Goal: Task Accomplishment & Management: Use online tool/utility

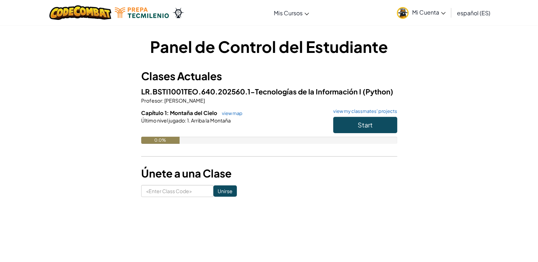
click at [455, 95] on div "Panel de Control del Estudiante Clases Actuales LR.BSTI1001TEO.640.202560.1-Tec…" at bounding box center [269, 117] width 416 height 162
click at [362, 124] on span "Start" at bounding box center [364, 125] width 15 height 8
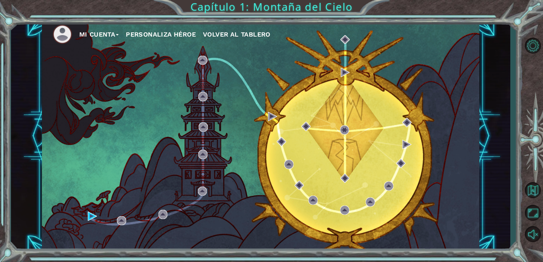
click at [118, 231] on div "Mi Cuenta Personaliza Héroe Volver al Tablero" at bounding box center [261, 136] width 438 height 231
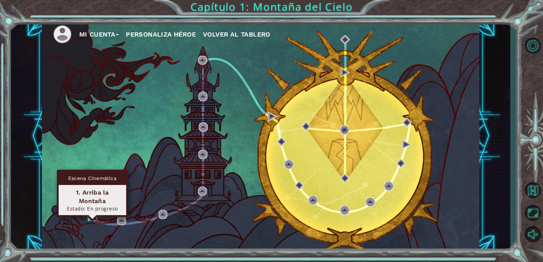
click at [92, 216] on img at bounding box center [92, 216] width 9 height 9
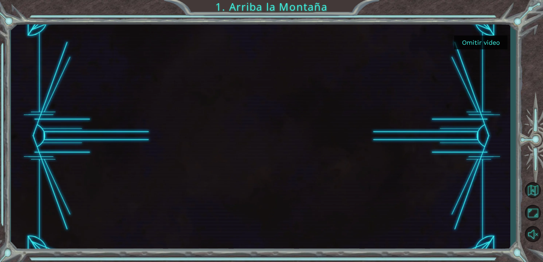
click at [536, 95] on div at bounding box center [532, 140] width 21 height 210
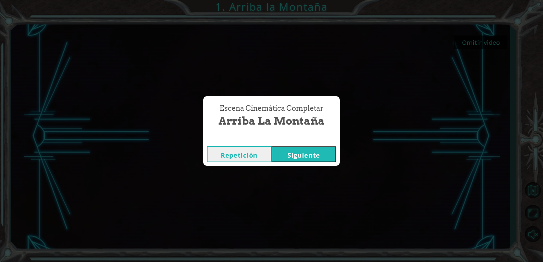
click at [312, 154] on button "Siguiente" at bounding box center [304, 154] width 65 height 16
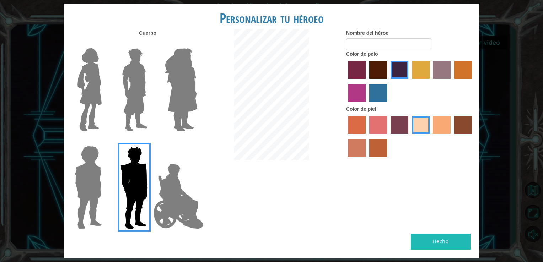
click at [178, 199] on img at bounding box center [179, 196] width 56 height 71
click at [197, 141] on input "Hero Jamie" at bounding box center [197, 141] width 0 height 0
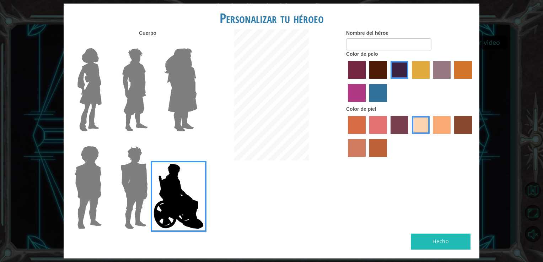
click at [97, 92] on img at bounding box center [90, 89] width 30 height 89
click at [104, 44] on input "Hero Connie" at bounding box center [104, 44] width 0 height 0
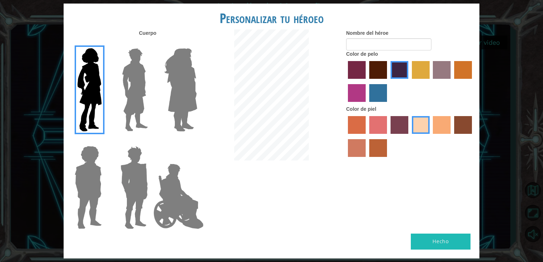
click at [136, 90] on img at bounding box center [135, 89] width 32 height 89
click at [151, 44] on input "Hero Lars" at bounding box center [151, 44] width 0 height 0
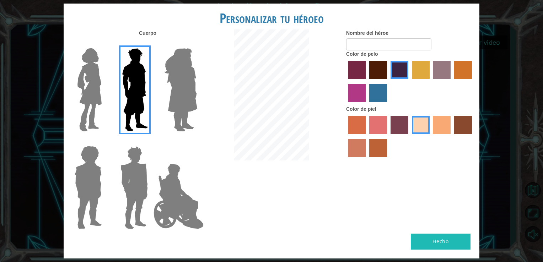
click at [183, 84] on img at bounding box center [180, 89] width 39 height 89
click at [197, 44] on input "Hero Amethyst" at bounding box center [197, 44] width 0 height 0
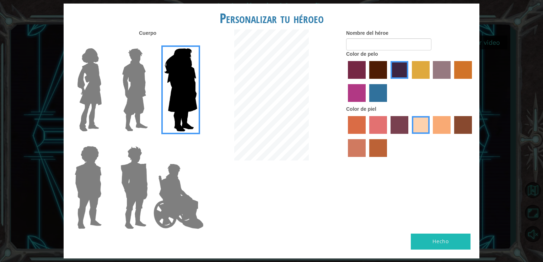
click at [81, 192] on img at bounding box center [88, 187] width 33 height 89
click at [104, 141] on input "Hero Steven" at bounding box center [104, 141] width 0 height 0
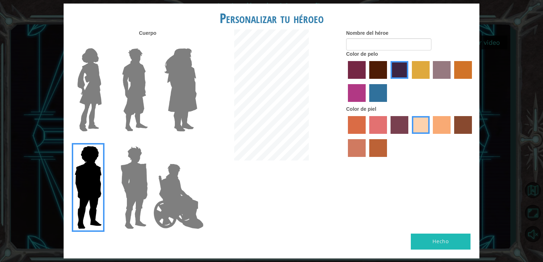
click at [130, 190] on img at bounding box center [134, 187] width 33 height 89
click at [151, 141] on input "Hero Garnet" at bounding box center [151, 141] width 0 height 0
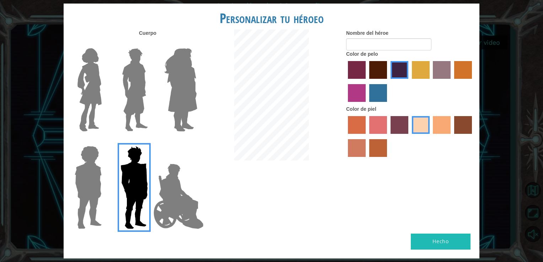
click at [96, 104] on img at bounding box center [90, 89] width 30 height 89
click at [104, 44] on input "Hero Connie" at bounding box center [104, 44] width 0 height 0
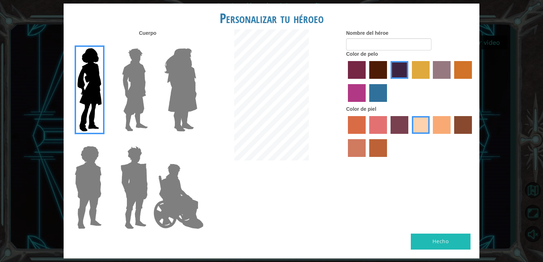
click at [447, 123] on label "tacao skin color" at bounding box center [442, 125] width 18 height 18
click at [431, 136] on input "tacao skin color" at bounding box center [431, 136] width 0 height 0
click at [431, 131] on div at bounding box center [410, 137] width 128 height 46
click at [430, 131] on div at bounding box center [410, 137] width 128 height 46
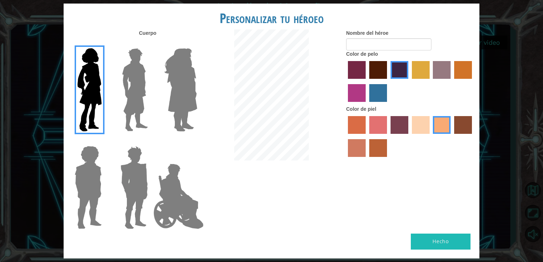
click at [409, 122] on div at bounding box center [410, 137] width 128 height 46
click at [413, 123] on label "sandy beach skin color" at bounding box center [421, 125] width 18 height 18
click at [409, 136] on input "sandy beach skin color" at bounding box center [409, 136] width 0 height 0
click at [443, 128] on label "tacao skin color" at bounding box center [442, 125] width 18 height 18
click at [431, 136] on input "tacao skin color" at bounding box center [431, 136] width 0 height 0
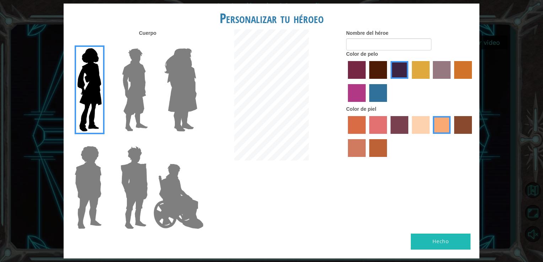
click at [441, 73] on label "bazaar hair color" at bounding box center [442, 70] width 18 height 18
click at [431, 81] on input "bazaar hair color" at bounding box center [431, 81] width 0 height 0
click at [377, 93] on label "lachmara hair color" at bounding box center [378, 93] width 18 height 18
click at [367, 104] on input "lachmara hair color" at bounding box center [367, 104] width 0 height 0
click at [401, 74] on label "hot purple hair color" at bounding box center [400, 70] width 18 height 18
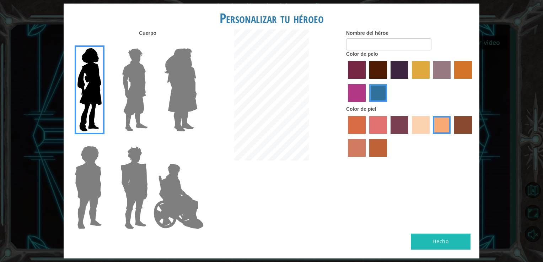
click at [388, 81] on input "hot purple hair color" at bounding box center [388, 81] width 0 height 0
click at [375, 42] on input "Nombre del héroe" at bounding box center [388, 44] width 85 height 12
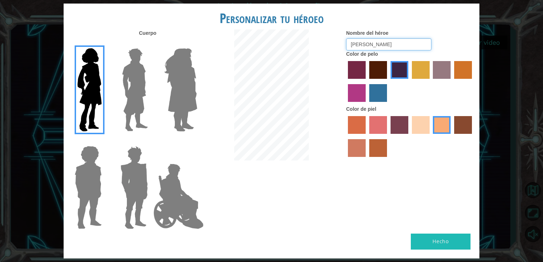
type input "Valdez"
click at [433, 238] on button "Hecho" at bounding box center [441, 242] width 60 height 16
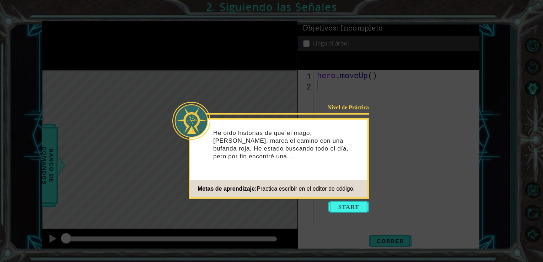
drag, startPoint x: 433, startPoint y: 238, endPoint x: 362, endPoint y: 222, distance: 72.8
click at [362, 222] on icon at bounding box center [271, 131] width 543 height 262
click at [350, 208] on button "Start" at bounding box center [348, 206] width 41 height 11
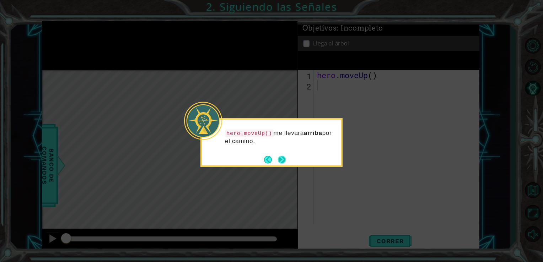
click at [284, 161] on button "Next" at bounding box center [282, 160] width 8 height 8
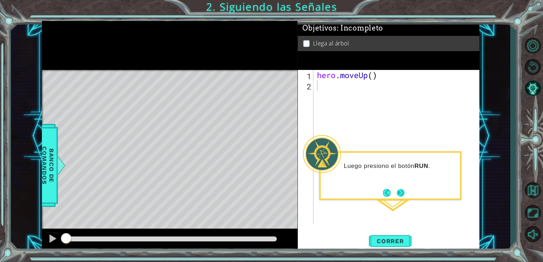
click at [397, 195] on button "Next" at bounding box center [401, 193] width 8 height 8
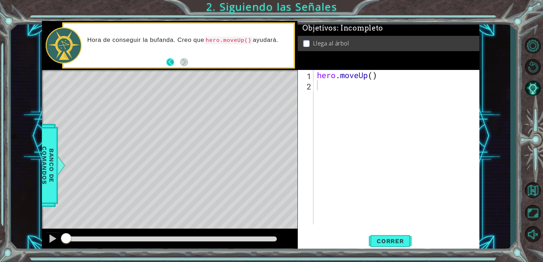
click at [169, 63] on button "Back" at bounding box center [173, 62] width 14 height 8
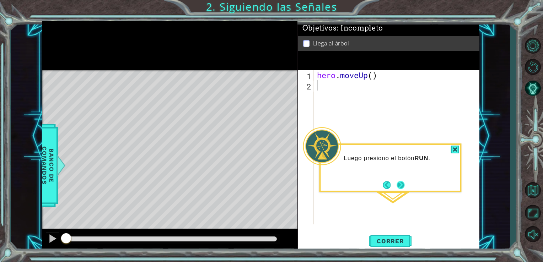
click at [403, 185] on button "Next" at bounding box center [401, 185] width 8 height 8
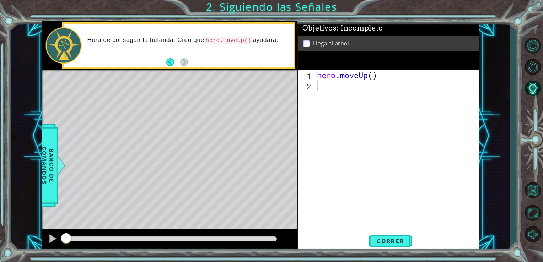
click at [365, 161] on div "hero . moveUp ( )" at bounding box center [399, 157] width 166 height 175
click at [383, 228] on div "1 2 hero . moveUp ( ) ההההההההההההההההההההההההההההההההההההההההההההההההההההההההה…" at bounding box center [389, 161] width 182 height 182
click at [410, 205] on div "hero . moveUp ( )" at bounding box center [399, 157] width 166 height 175
click at [378, 242] on span "Correr" at bounding box center [391, 241] width 42 height 7
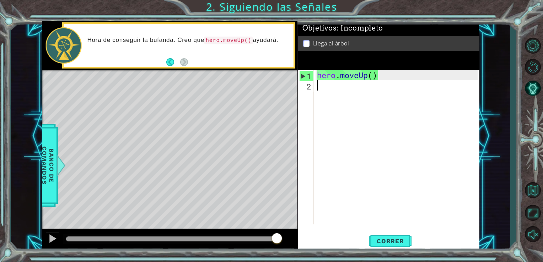
click at [380, 81] on div "hero . moveUp ( )" at bounding box center [399, 157] width 166 height 175
click at [382, 74] on div "hero . moveUp ( )" at bounding box center [399, 157] width 166 height 175
click at [374, 77] on div "hero . moveUp ( )" at bounding box center [399, 157] width 166 height 175
click at [381, 77] on div "hero . moveUp ( )" at bounding box center [399, 157] width 166 height 175
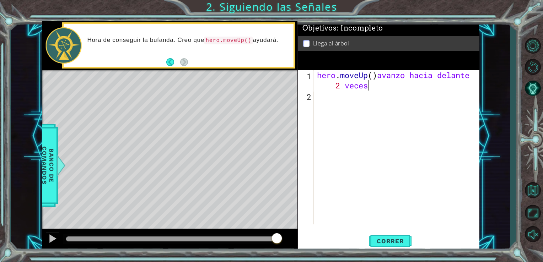
scroll to position [0, 9]
type textarea "hero.moveUp()avanzo hacia delante 2 veces."
click at [402, 238] on span "Correr" at bounding box center [391, 241] width 42 height 7
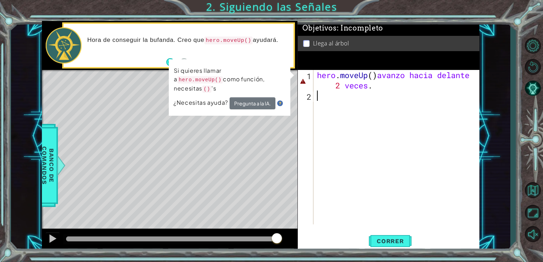
click at [326, 117] on div "hero . moveUp ( ) avanzo hacia delante 2 veces ." at bounding box center [399, 163] width 166 height 186
click at [260, 97] on button "Pregunta a la IA." at bounding box center [253, 103] width 46 height 12
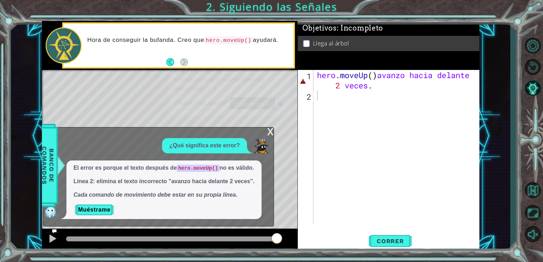
click at [281, 155] on div "Level Map" at bounding box center [206, 174] width 328 height 209
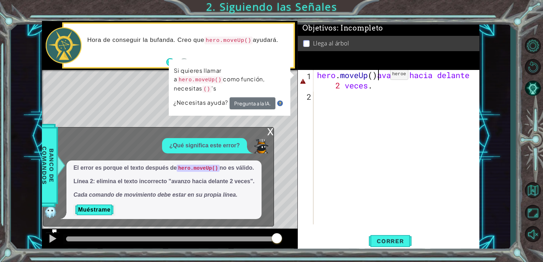
click at [380, 76] on div "hero . moveUp ( ) avanzo hacia delante 2 veces ." at bounding box center [399, 163] width 166 height 186
type textarea "avanzo hacia delante 2 veces."
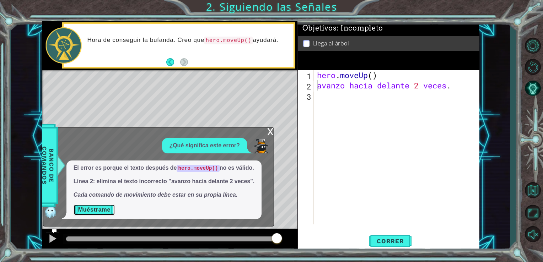
click at [100, 211] on button "Muéstrame" at bounding box center [95, 209] width 42 height 11
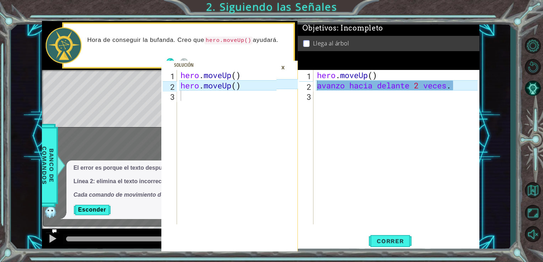
click at [230, 107] on div "hero . moveUp ( ) hero . moveUp ( )" at bounding box center [229, 157] width 101 height 175
click at [227, 114] on div "hero . moveUp ( ) hero . moveUp ( )" at bounding box center [229, 157] width 101 height 175
click at [188, 104] on div "hero . moveUp ( ) hero . moveUp ( )" at bounding box center [229, 157] width 101 height 175
click at [280, 69] on div "×" at bounding box center [283, 67] width 11 height 12
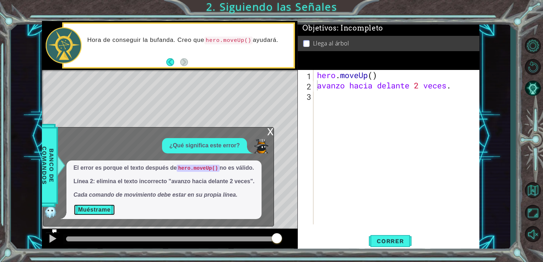
click at [101, 210] on button "Muéstrame" at bounding box center [95, 209] width 42 height 11
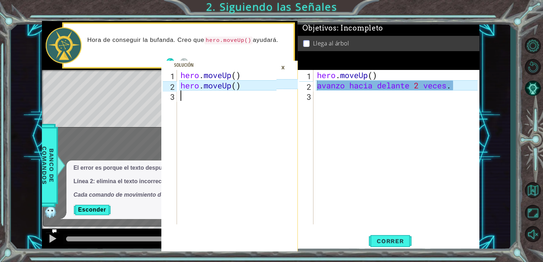
click at [210, 134] on div "hero . moveUp ( ) hero . moveUp ( )" at bounding box center [229, 157] width 101 height 175
click at [206, 128] on div "hero . moveUp ( ) hero . moveUp ( )" at bounding box center [229, 157] width 101 height 175
click at [182, 100] on div "hero . moveUp ( ) hero . moveUp ( )" at bounding box center [229, 157] width 101 height 175
click at [283, 72] on div "×" at bounding box center [283, 67] width 11 height 12
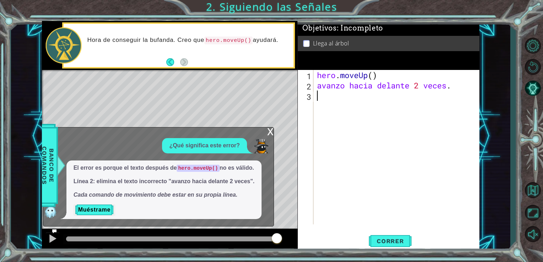
click at [330, 99] on div "hero . moveUp ( ) avanzo hacia delante 2 veces ." at bounding box center [399, 157] width 166 height 175
click at [269, 134] on div "x" at bounding box center [270, 131] width 6 height 7
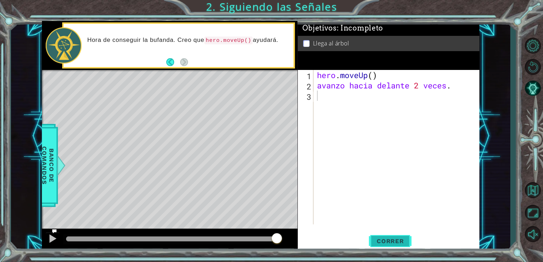
click at [384, 247] on button "Correr" at bounding box center [390, 241] width 43 height 18
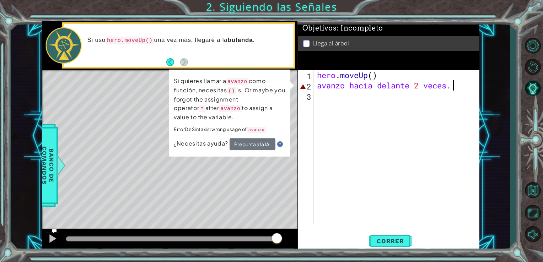
click at [460, 88] on div "hero . moveUp ( ) avanzo hacia delante 2 veces ." at bounding box center [399, 157] width 166 height 175
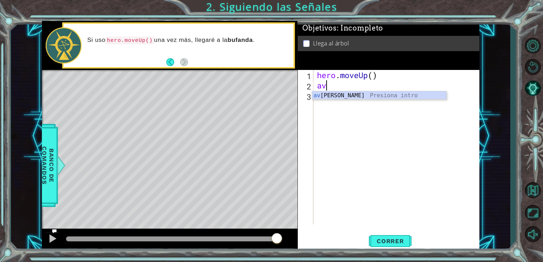
type textarea "a"
type textarea "hero"
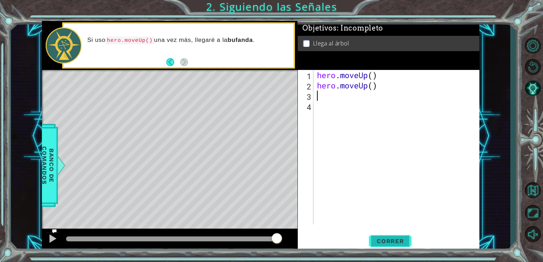
click at [374, 246] on button "Correr" at bounding box center [390, 241] width 43 height 18
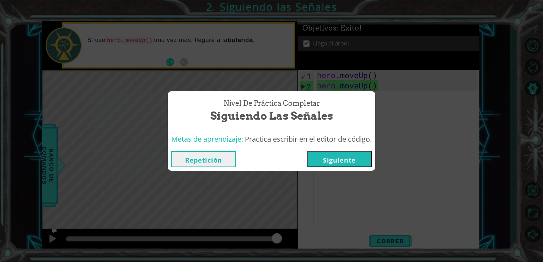
click at [507, 115] on div "Nivel de Práctica Completar Siguiendo las Señales Metas de aprendizaje: Practic…" at bounding box center [271, 131] width 543 height 262
click at [354, 155] on button "Siguiente" at bounding box center [339, 159] width 65 height 16
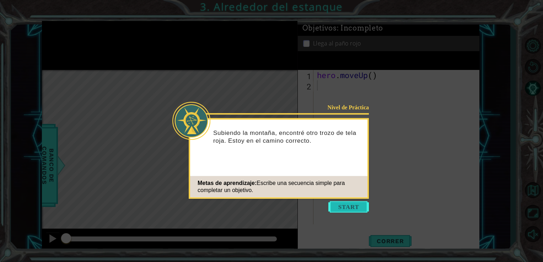
click at [344, 208] on button "Start" at bounding box center [348, 206] width 41 height 11
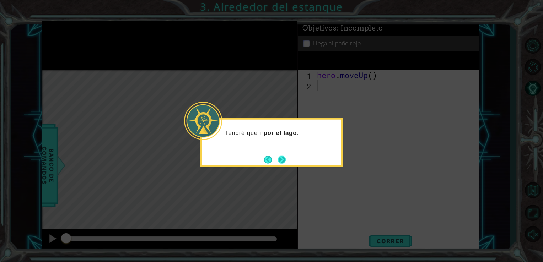
click at [280, 160] on button "Next" at bounding box center [282, 160] width 8 height 8
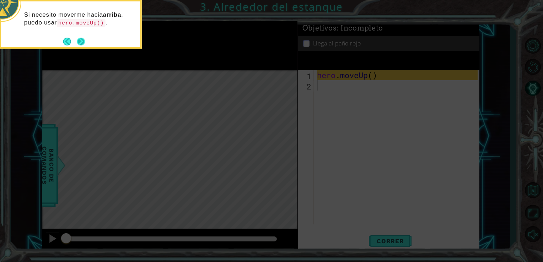
click at [79, 41] on button "Next" at bounding box center [81, 42] width 8 height 8
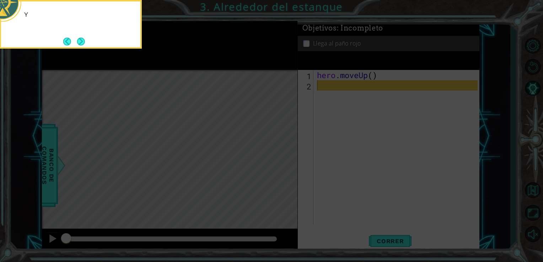
click at [79, 41] on button "Next" at bounding box center [81, 42] width 8 height 8
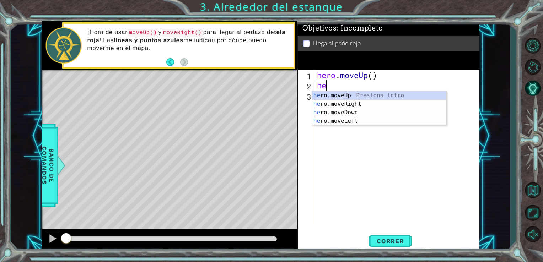
type textarea "her"
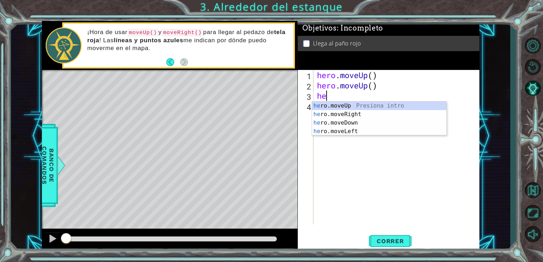
type textarea "her"
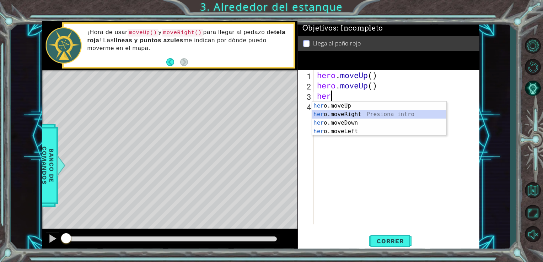
click at [326, 115] on div "her o.moveUp Presiona intro her o.moveRight Presiona intro her o.moveDown Presi…" at bounding box center [379, 127] width 134 height 51
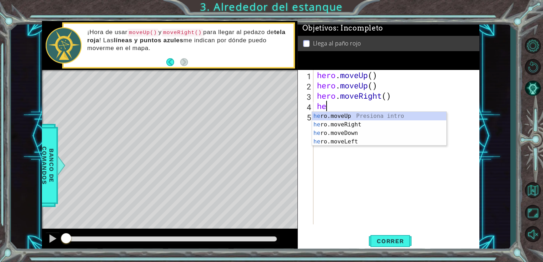
type textarea "her"
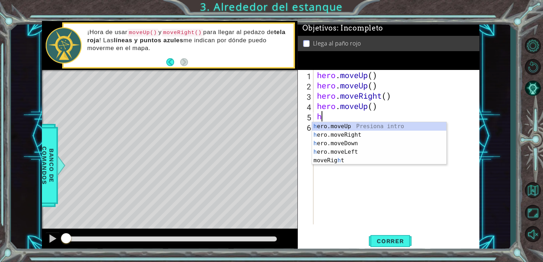
type textarea "he"
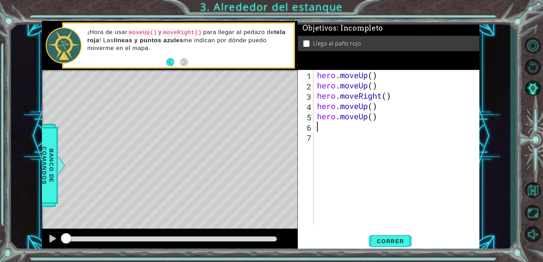
type textarea "h"
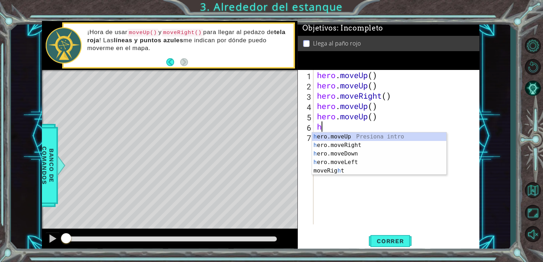
click at [354, 136] on div "h ero.moveUp Presiona intro h ero.moveRight Presiona intro h ero.moveDown Presi…" at bounding box center [379, 163] width 134 height 60
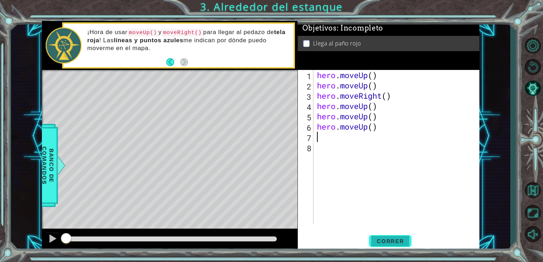
click at [402, 243] on span "Correr" at bounding box center [391, 241] width 42 height 7
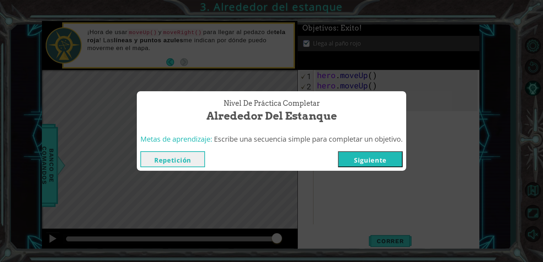
click at [178, 161] on button "Repetición" at bounding box center [172, 159] width 65 height 16
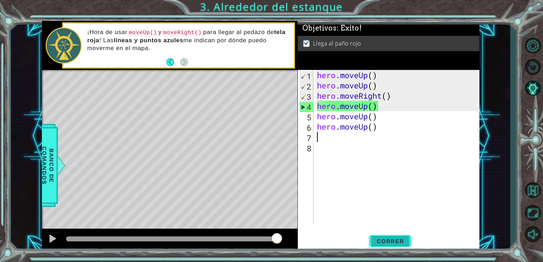
click at [391, 243] on span "Correr" at bounding box center [391, 241] width 42 height 7
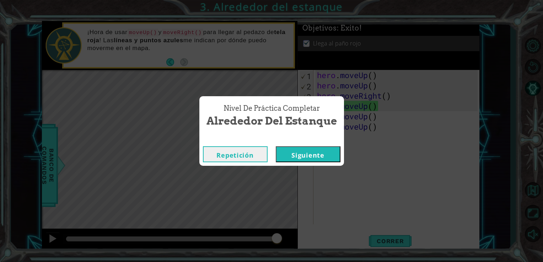
click at [251, 157] on button "Repetición" at bounding box center [235, 154] width 65 height 16
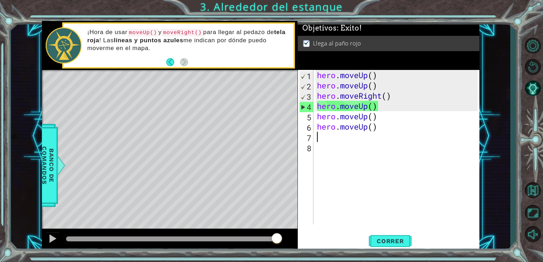
click at [367, 136] on div "hero . moveUp ( ) hero . moveUp ( ) hero . moveRight ( ) hero . moveUp ( ) hero…" at bounding box center [399, 157] width 166 height 175
click at [357, 128] on div "hero . moveUp ( ) hero . moveUp ( ) hero . moveRight ( ) hero . moveUp ( ) hero…" at bounding box center [399, 157] width 166 height 175
click at [370, 128] on div "hero . moveUp ( ) hero . moveUp ( ) hero . moveRight ( ) hero . moveUp ( ) hero…" at bounding box center [399, 157] width 166 height 175
click at [371, 128] on div "hero . moveUp ( ) hero . moveUp ( ) hero . moveRight ( ) hero . moveUp ( ) hero…" at bounding box center [399, 157] width 166 height 175
click at [381, 127] on div "hero . moveUp ( ) hero . moveUp ( ) hero . moveRight ( ) hero . moveUp ( ) hero…" at bounding box center [399, 157] width 166 height 175
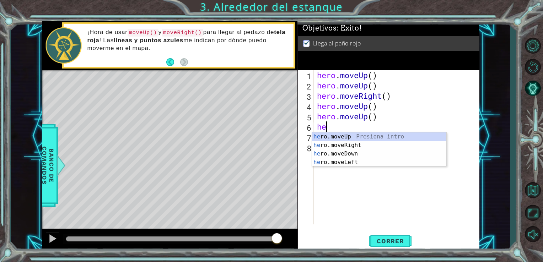
type textarea "h"
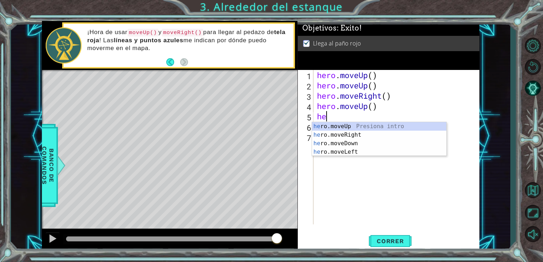
type textarea "h"
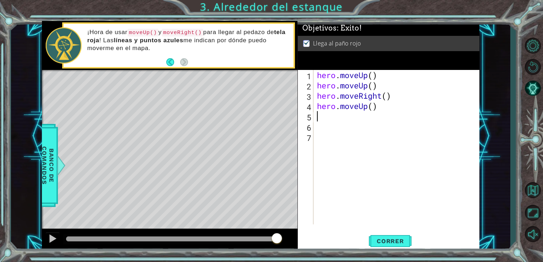
type textarea "hero.moveUp()"
click at [319, 132] on div "hero . moveUp ( ) hero . moveUp ( ) hero . moveRight ( ) hero . moveUp ( )" at bounding box center [399, 157] width 166 height 175
type textarea "hero.moveUp()"
click at [391, 244] on span "Correr" at bounding box center [391, 241] width 42 height 7
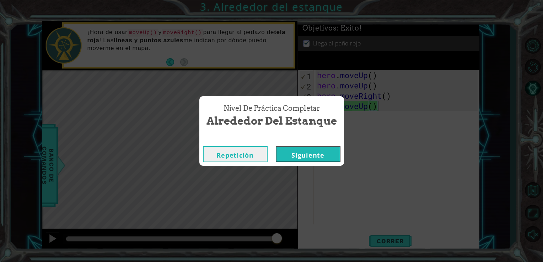
click at [317, 156] on button "Siguiente" at bounding box center [308, 154] width 65 height 16
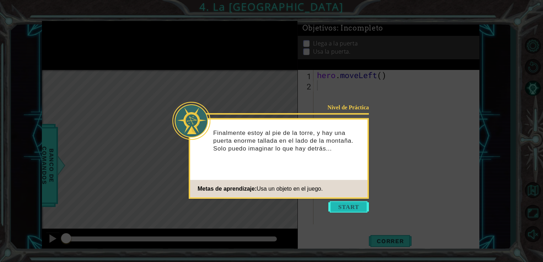
click at [350, 207] on button "Start" at bounding box center [348, 206] width 41 height 11
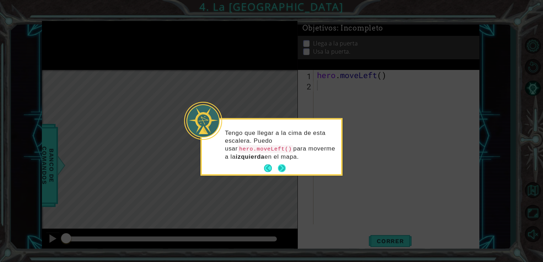
click at [283, 167] on button "Next" at bounding box center [282, 169] width 8 height 8
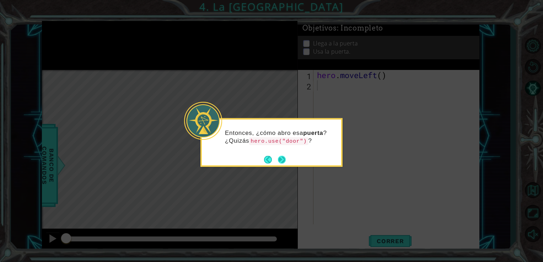
click at [283, 160] on button "Next" at bounding box center [282, 160] width 8 height 8
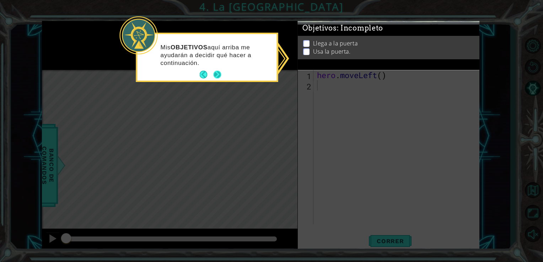
click at [217, 74] on button "Next" at bounding box center [217, 75] width 8 height 8
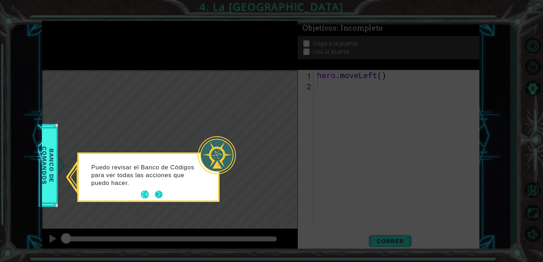
click at [160, 194] on button "Next" at bounding box center [159, 195] width 8 height 8
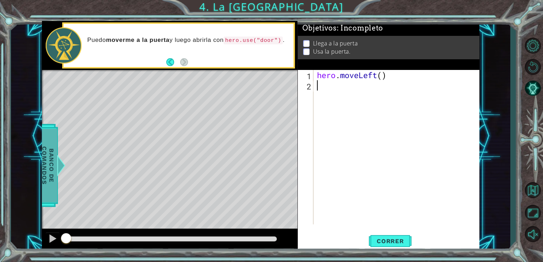
click at [51, 161] on span "Banco de comandos" at bounding box center [46, 166] width 18 height 74
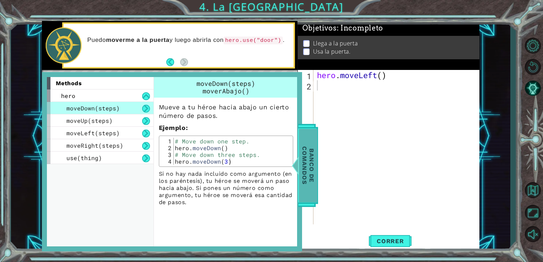
click at [305, 147] on span "Banco de comandos" at bounding box center [306, 166] width 18 height 74
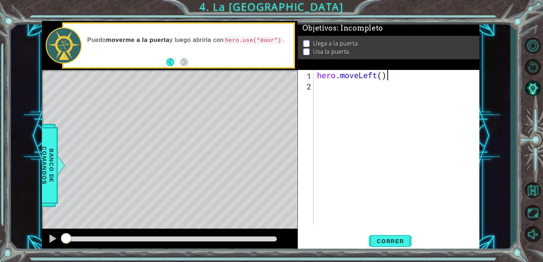
click at [387, 74] on div "hero . moveLeft ( )" at bounding box center [399, 157] width 166 height 175
click at [385, 74] on div "hero . moveLeft ( )" at bounding box center [399, 157] width 166 height 175
click at [382, 75] on div "hero . moveLeft ( )" at bounding box center [399, 157] width 166 height 175
type textarea "hero.moveLeft(2)"
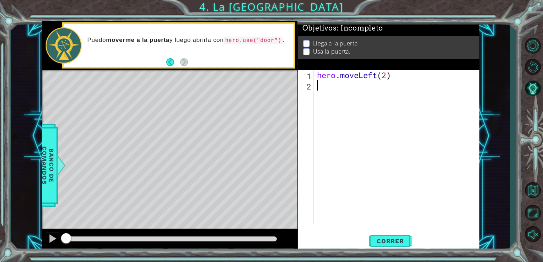
click at [399, 81] on div "hero . moveLeft ( 2 )" at bounding box center [399, 157] width 166 height 175
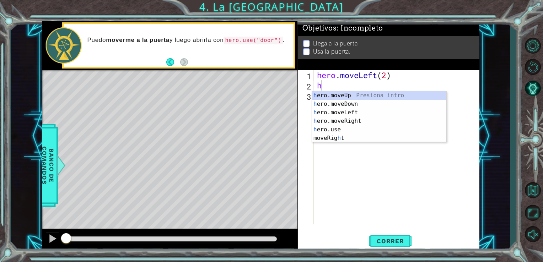
type textarea "he"
click at [371, 93] on div "he ro.moveUp Presiona intro he ro.moveDown Presiona intro he ro.moveLeft Presio…" at bounding box center [379, 121] width 134 height 60
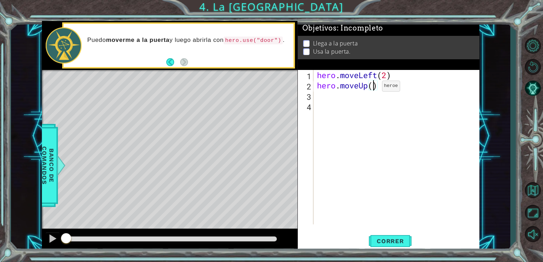
click at [371, 88] on div "hero . moveLeft ( 2 ) hero . moveUp ( )" at bounding box center [399, 157] width 166 height 175
type textarea "hero.moveUp(2)"
click at [412, 93] on div "hero . moveLeft ( 2 ) hero . moveUp ( 2 )" at bounding box center [399, 157] width 166 height 175
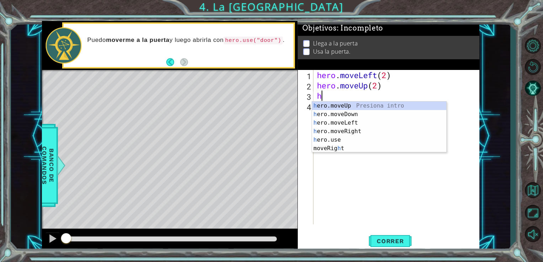
type textarea "he"
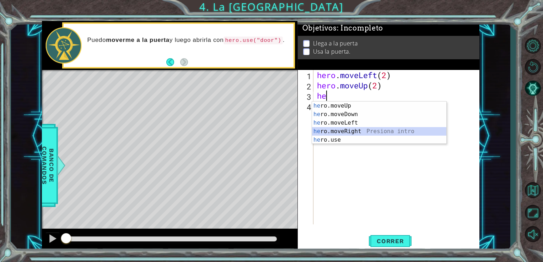
click at [392, 132] on div "he ro.moveUp Presiona intro he ro.moveDown Presiona intro he ro.moveLeft Presio…" at bounding box center [379, 132] width 134 height 60
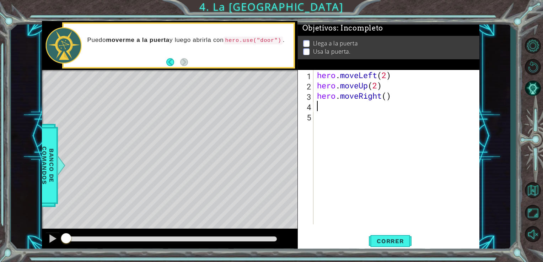
click at [392, 97] on div "hero . moveLeft ( 2 ) hero . moveUp ( 2 ) hero . moveRight ( )" at bounding box center [399, 157] width 166 height 175
click at [389, 97] on div "hero . moveLeft ( 2 ) hero . moveUp ( 2 ) hero . moveRight ( )" at bounding box center [399, 157] width 166 height 175
type textarea "hero.moveRight(2)"
click at [387, 239] on span "Correr" at bounding box center [391, 241] width 42 height 7
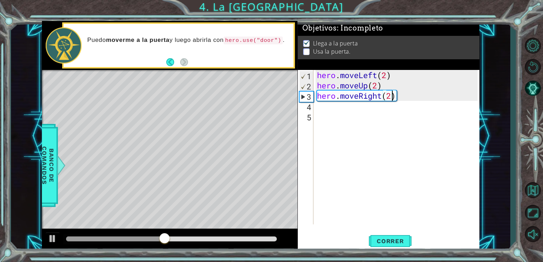
click at [403, 94] on div "hero . moveLeft ( 2 ) hero . moveUp ( 2 ) hero . moveRight ( 2 )" at bounding box center [399, 157] width 166 height 175
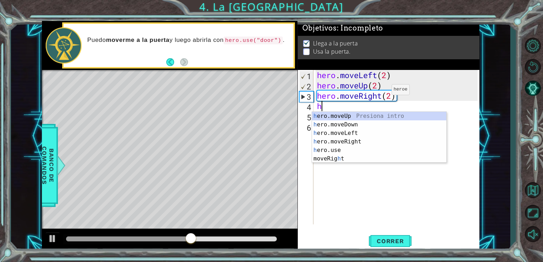
type textarea "he"
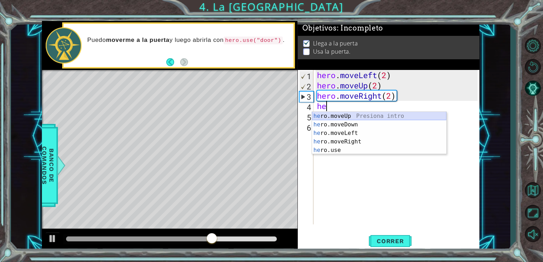
click at [370, 113] on div "he ro.moveUp Presiona intro he ro.moveDown Presiona intro he ro.moveLeft Presio…" at bounding box center [379, 142] width 134 height 60
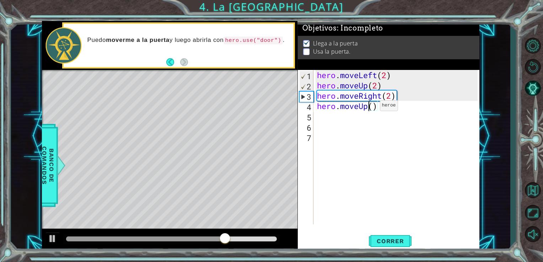
click at [369, 107] on div "hero . moveLeft ( 2 ) hero . moveUp ( 2 ) hero . moveRight ( 2 ) hero . moveUp …" at bounding box center [399, 157] width 166 height 175
click at [373, 107] on div "hero . moveLeft ( 2 ) hero . moveUp ( 2 ) hero . moveRight ( 2 ) hero . moveUp …" at bounding box center [399, 157] width 166 height 175
click at [402, 100] on div "hero . moveLeft ( 2 ) hero . moveUp ( 2 ) hero . moveRight ( 2 ) hero . moveUp …" at bounding box center [399, 157] width 166 height 175
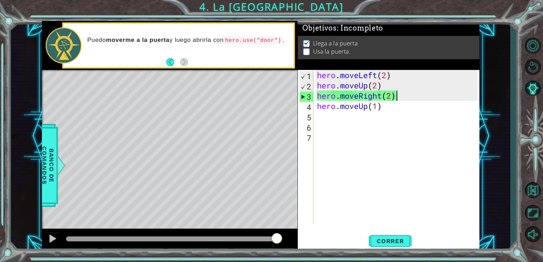
click at [417, 103] on div "hero . moveLeft ( 2 ) hero . moveUp ( 2 ) hero . moveRight ( 2 ) hero . moveUp …" at bounding box center [399, 157] width 166 height 175
type textarea "hero.moveUp(1)"
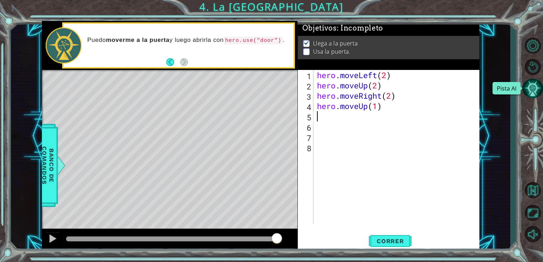
click at [537, 79] on button "Pista AI" at bounding box center [532, 88] width 21 height 19
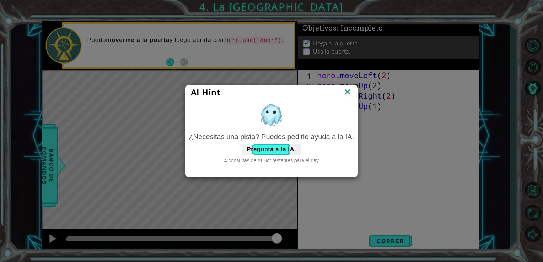
click at [348, 93] on img at bounding box center [347, 92] width 9 height 11
